Goal: Use online tool/utility: Use online tool/utility

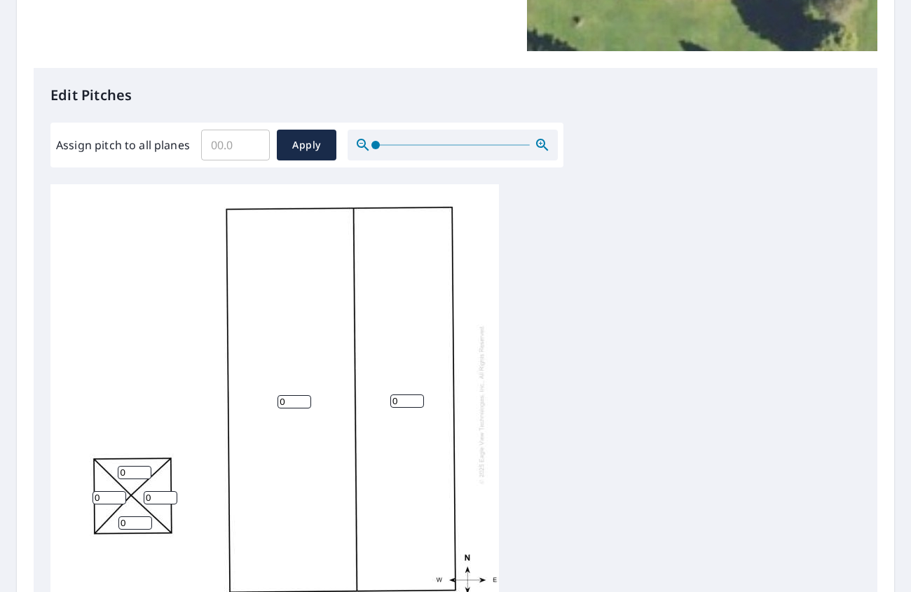
scroll to position [310, 0]
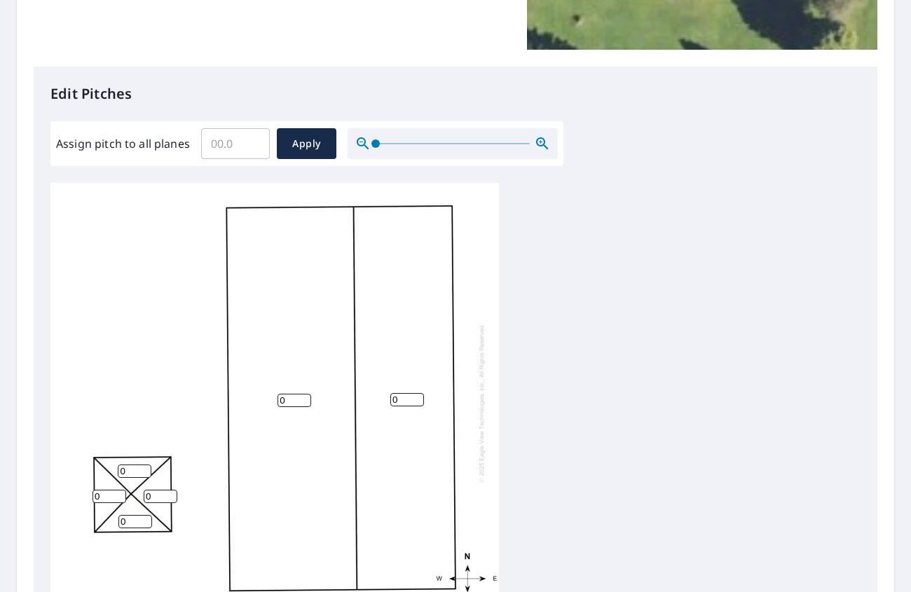
click at [304, 401] on input "0" at bounding box center [294, 400] width 34 height 13
type input "5"
click at [398, 399] on input "0" at bounding box center [407, 399] width 34 height 13
type input "5"
click at [147, 369] on div "5 5 0 0 0 0" at bounding box center [274, 403] width 448 height 440
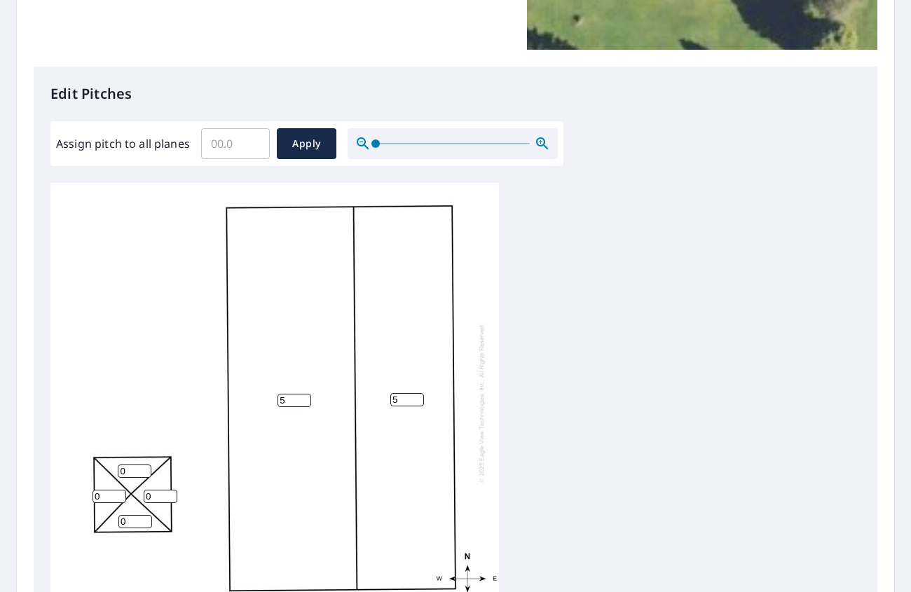
scroll to position [14, 0]
click at [130, 461] on input "0" at bounding box center [135, 467] width 34 height 13
type input "4"
drag, startPoint x: 153, startPoint y: 481, endPoint x: 129, endPoint y: 483, distance: 23.9
click at [129, 483] on div "5 5 0 0 4 0" at bounding box center [274, 399] width 448 height 440
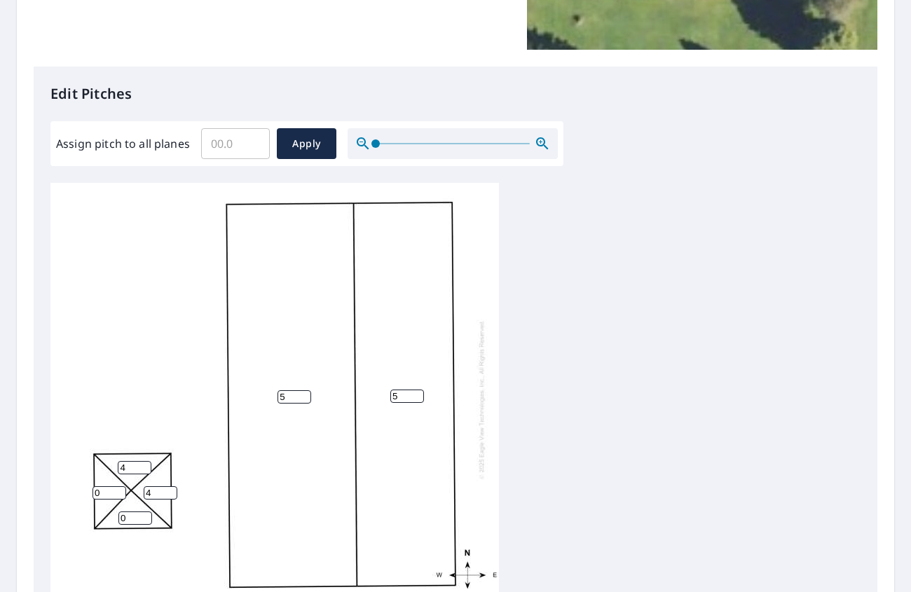
type input "4"
drag, startPoint x: 113, startPoint y: 483, endPoint x: 71, endPoint y: 477, distance: 43.1
type input "1"
click at [92, 486] on input "1" at bounding box center [109, 492] width 34 height 13
type input "4"
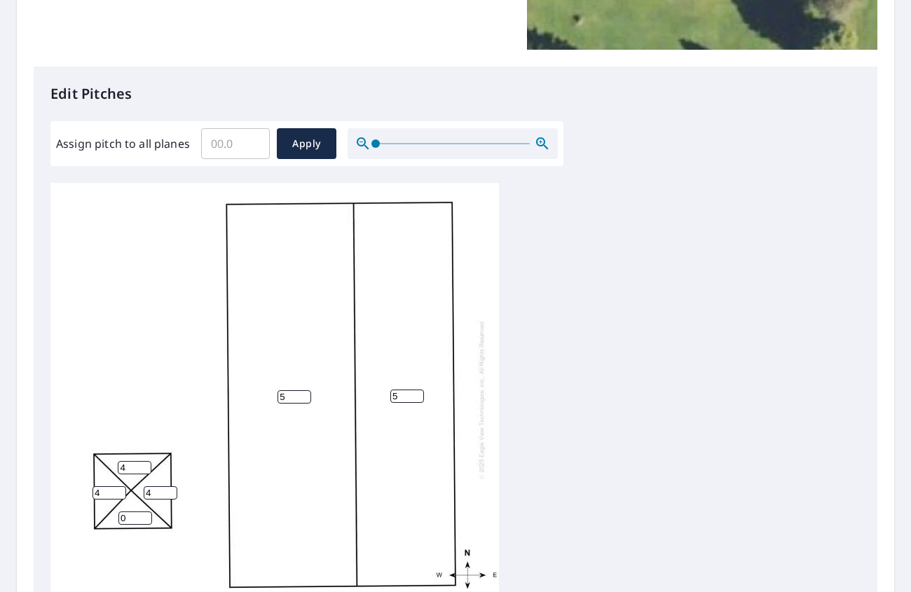
click at [133, 511] on input "0" at bounding box center [135, 517] width 34 height 13
type input "4"
click at [288, 148] on span "Apply" at bounding box center [306, 144] width 37 height 18
click at [288, 391] on input "number" at bounding box center [294, 396] width 34 height 13
type input "5"
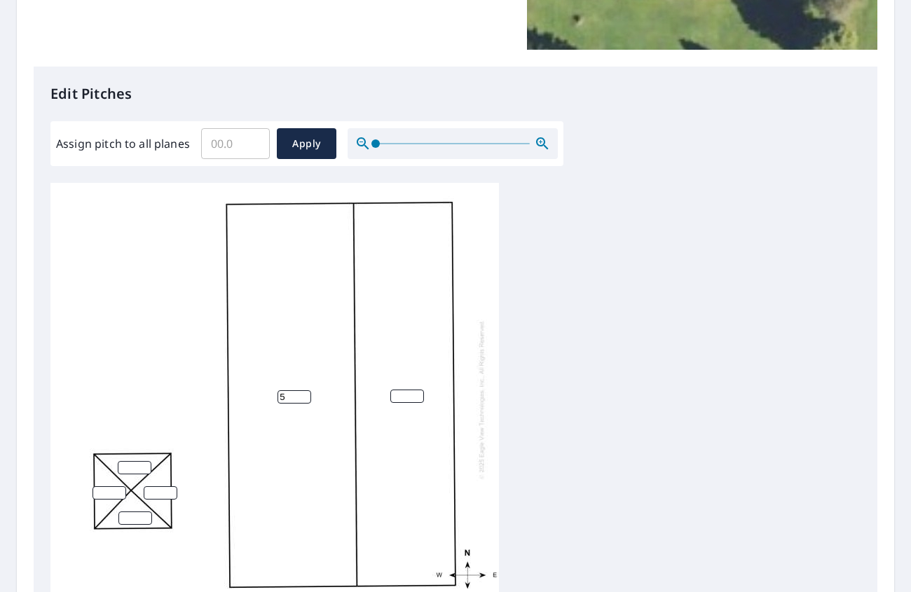
click at [393, 390] on input "number" at bounding box center [407, 396] width 34 height 13
type input "5"
click at [127, 461] on input "number" at bounding box center [135, 467] width 34 height 13
type input "4"
click at [154, 486] on input "number" at bounding box center [161, 492] width 34 height 13
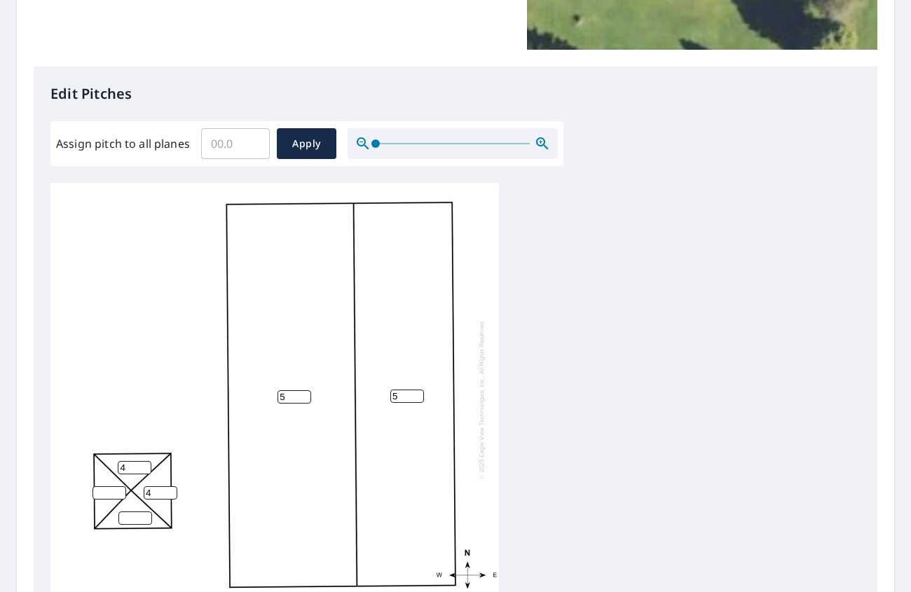
type input "4"
click at [106, 486] on input "number" at bounding box center [109, 492] width 34 height 13
type input "4"
click at [129, 511] on input "number" at bounding box center [135, 517] width 34 height 13
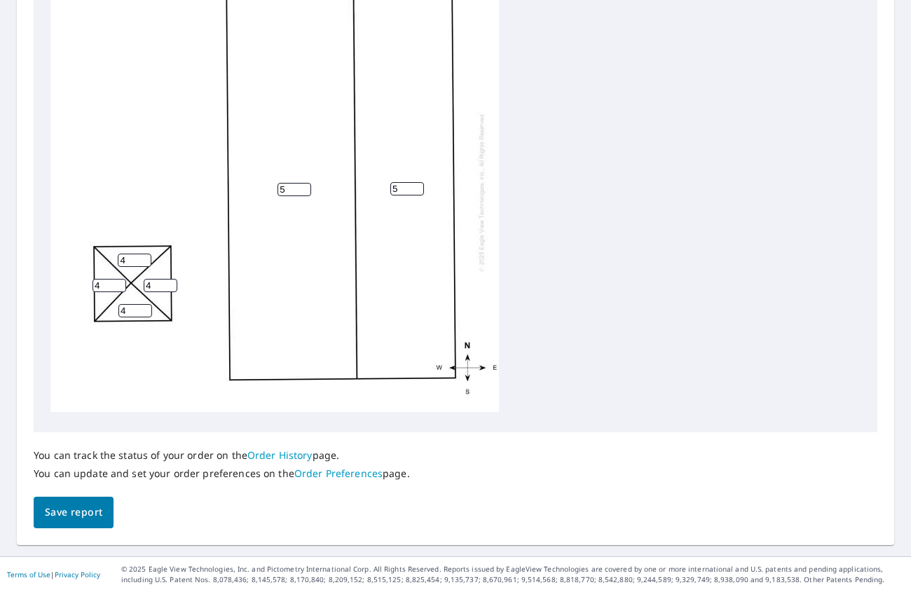
type input "4"
click at [88, 515] on span "Save report" at bounding box center [73, 513] width 57 height 18
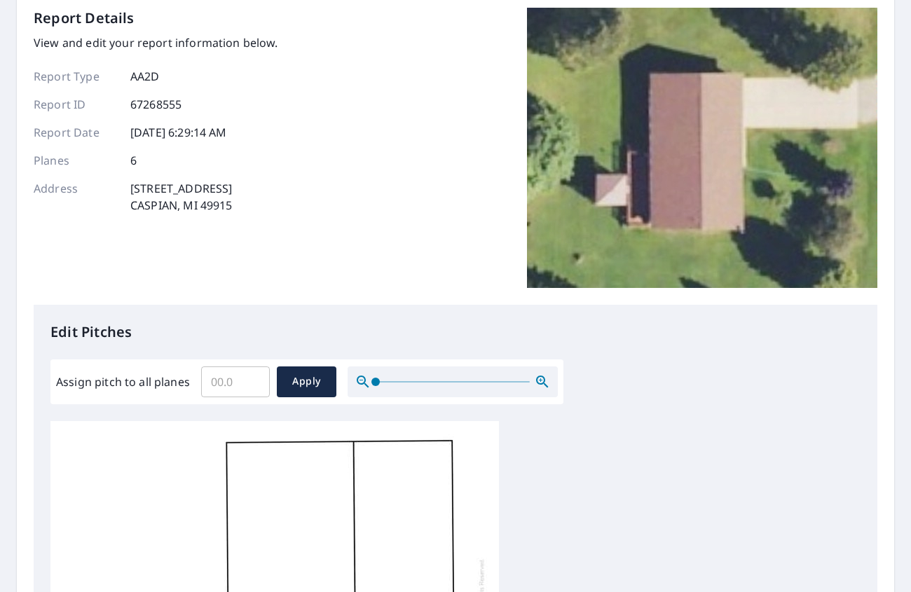
scroll to position [0, 0]
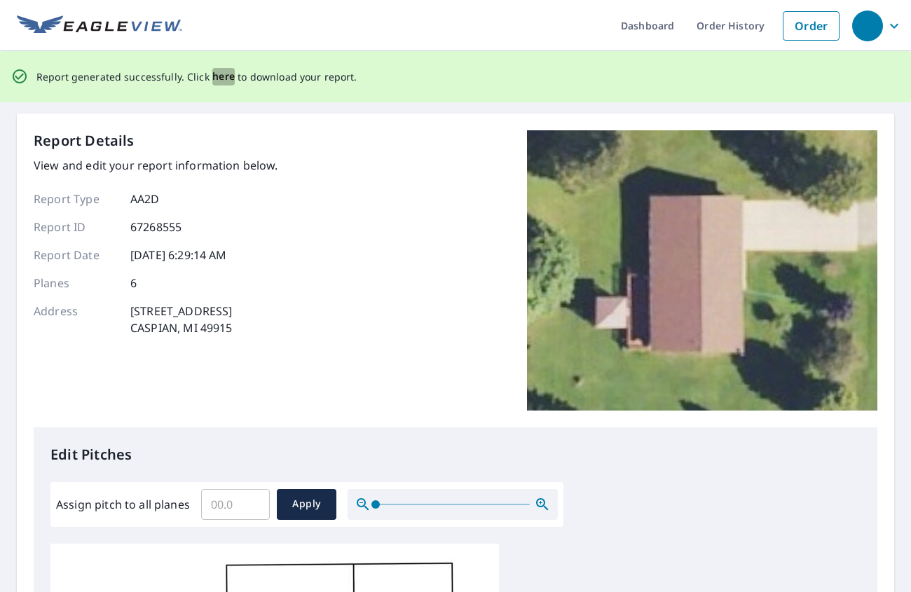
click at [214, 76] on span "here" at bounding box center [223, 77] width 23 height 18
